Goal: Find specific page/section: Find specific page/section

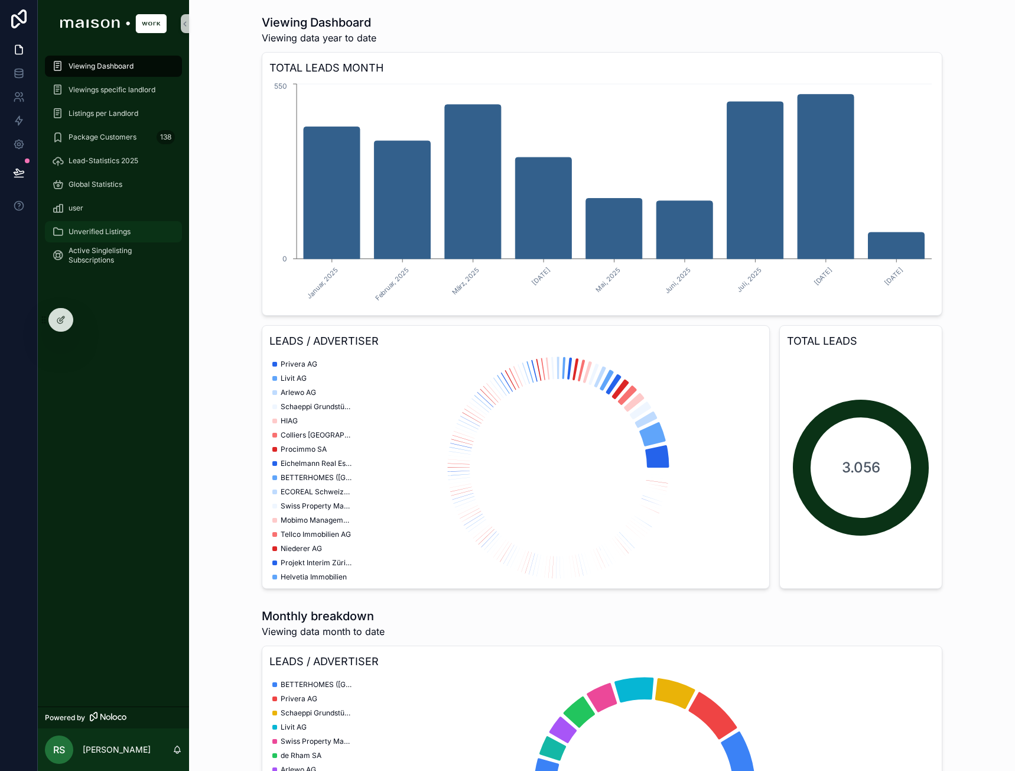
click at [115, 232] on span "Unverified Listings" at bounding box center [100, 231] width 62 height 9
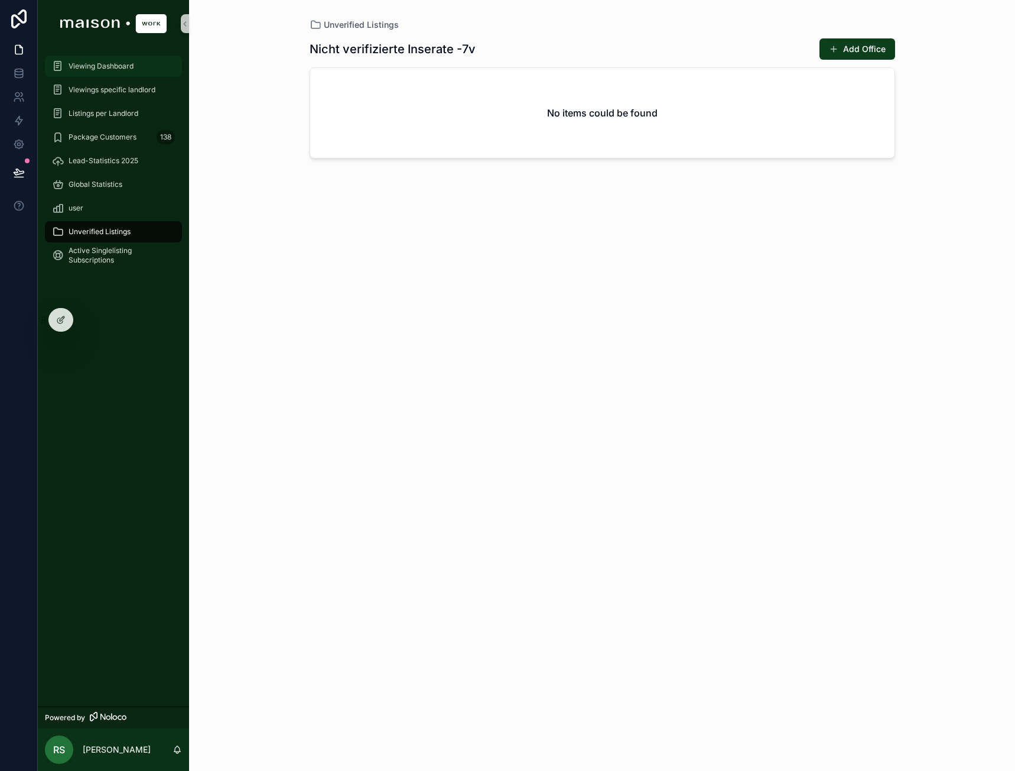
click at [58, 67] on icon "scrollable content" at bounding box center [57, 66] width 11 height 12
